Goal: Browse casually

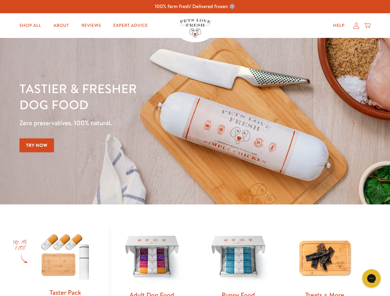
click at [195, 148] on div "Tastier & fresher dog food Zero preservatives. 100% natural. Try Now" at bounding box center [136, 121] width 234 height 81
click at [371, 279] on icon "Gorgias live chat" at bounding box center [371, 279] width 6 height 6
